Goal: Transaction & Acquisition: Purchase product/service

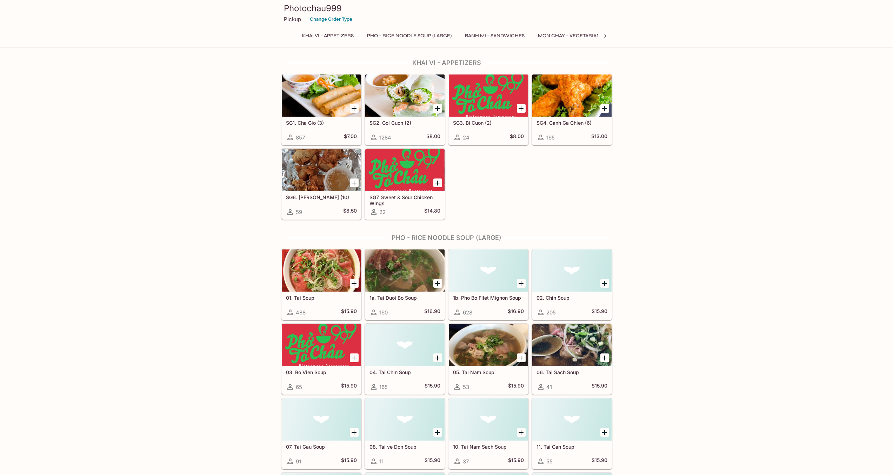
click at [416, 30] on div "Photochau999 Pickup Change Order Type Khai Vi - Appetizers Pho - Rice Noodle So…" at bounding box center [446, 22] width 337 height 45
click at [420, 33] on button "Pho - Rice Noodle Soup (Large)" at bounding box center [409, 36] width 92 height 10
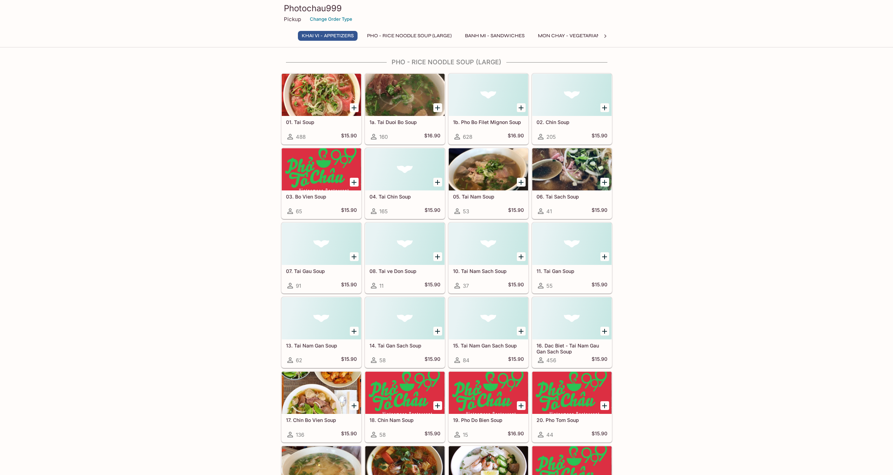
scroll to position [172, 0]
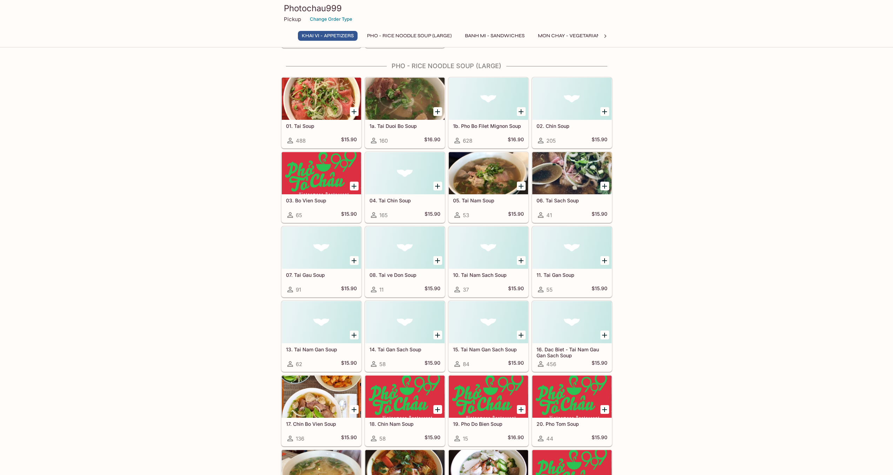
click at [491, 178] on div at bounding box center [488, 173] width 79 height 42
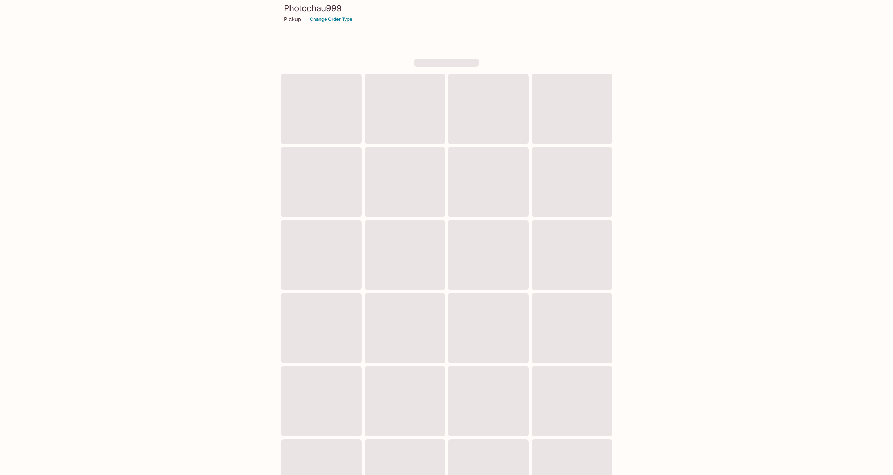
scroll to position [34, 0]
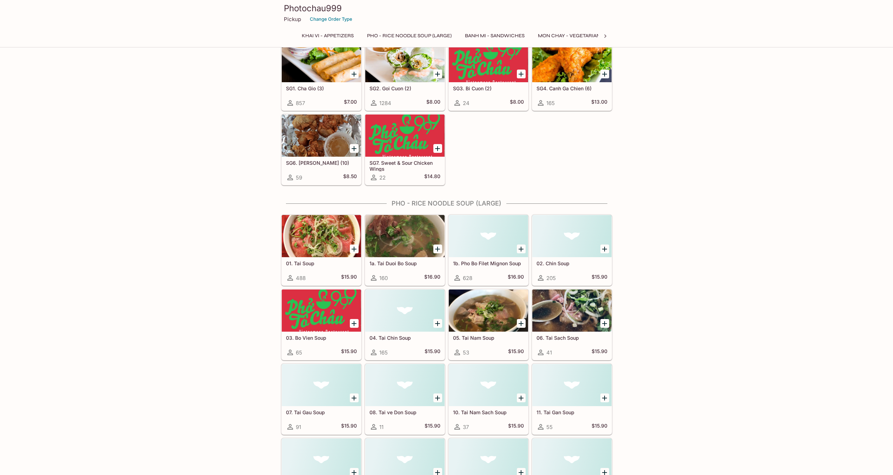
click at [566, 324] on div at bounding box center [572, 310] width 79 height 42
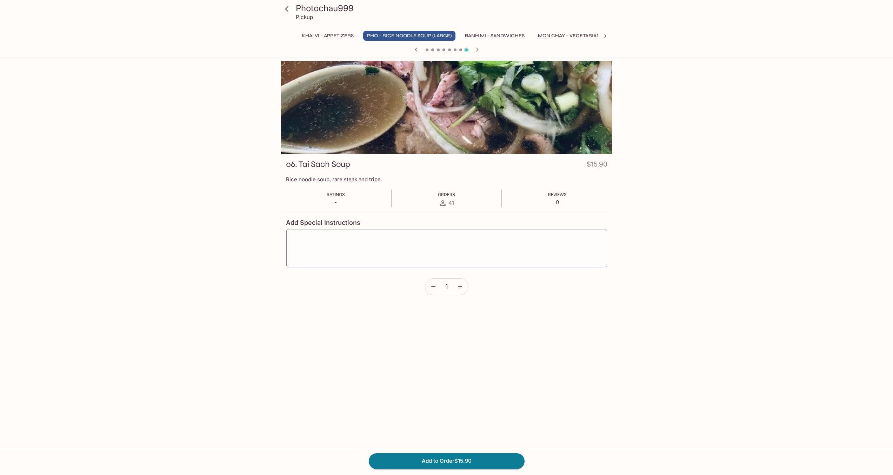
scroll to position [34, 0]
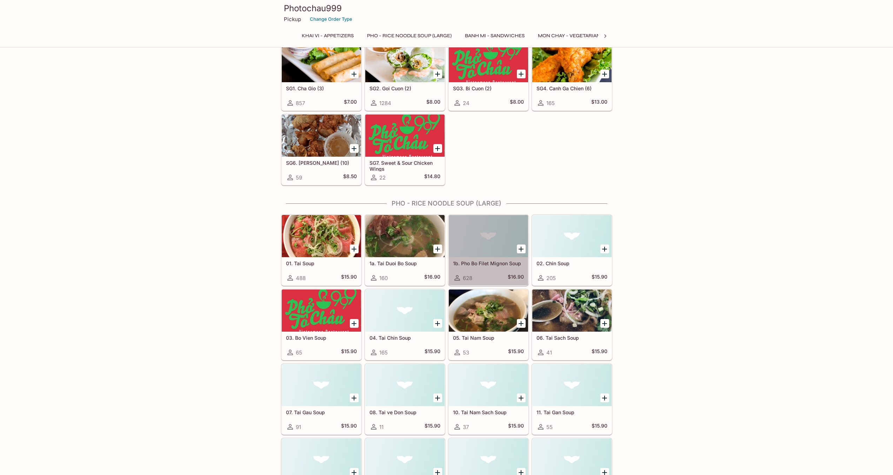
click at [484, 238] on div at bounding box center [488, 236] width 79 height 42
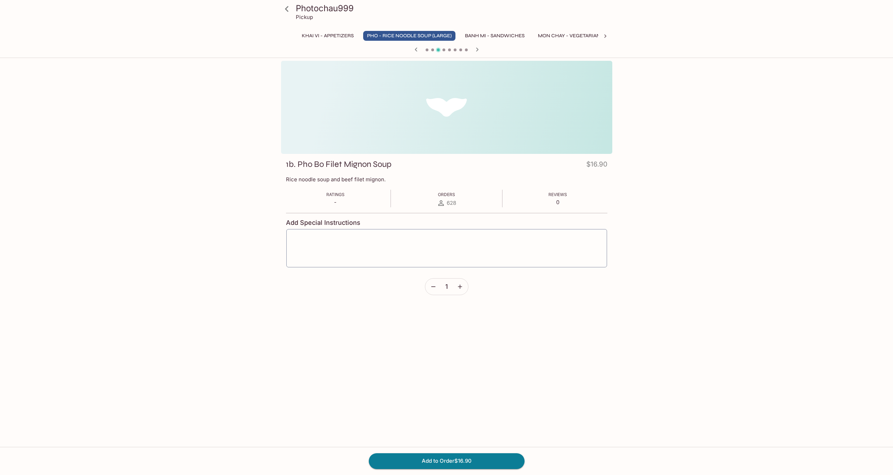
scroll to position [34, 0]
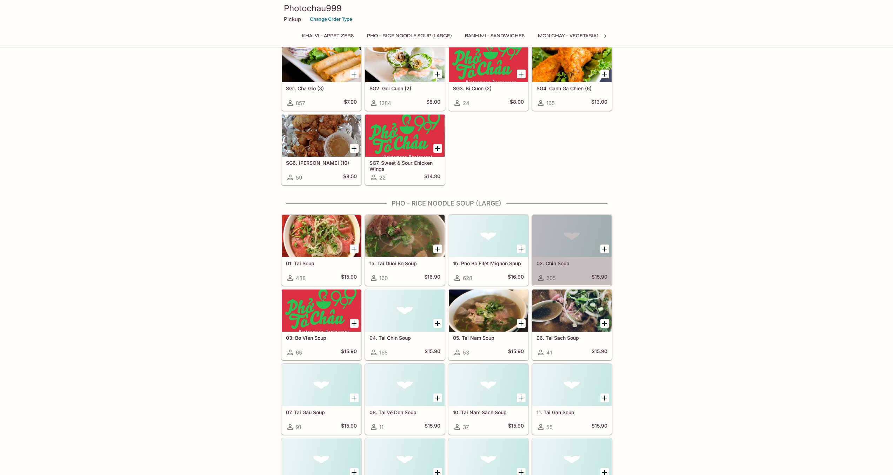
click at [565, 232] on div at bounding box center [572, 236] width 79 height 42
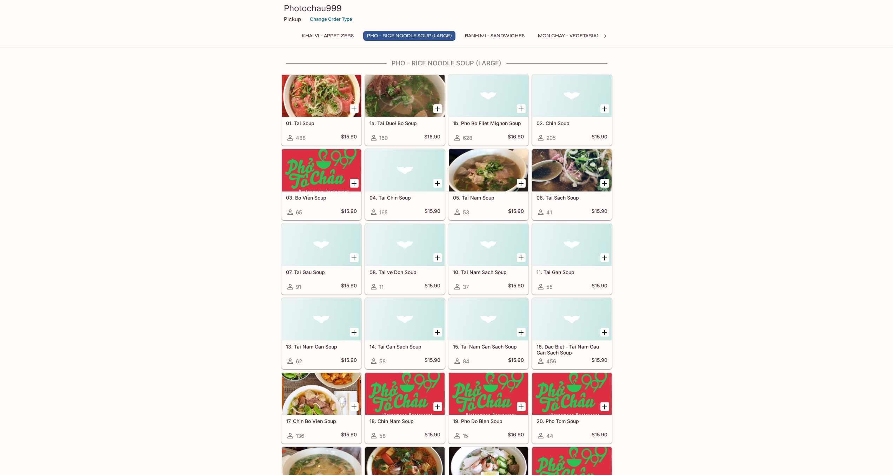
scroll to position [206, 0]
